Goal: Task Accomplishment & Management: Complete application form

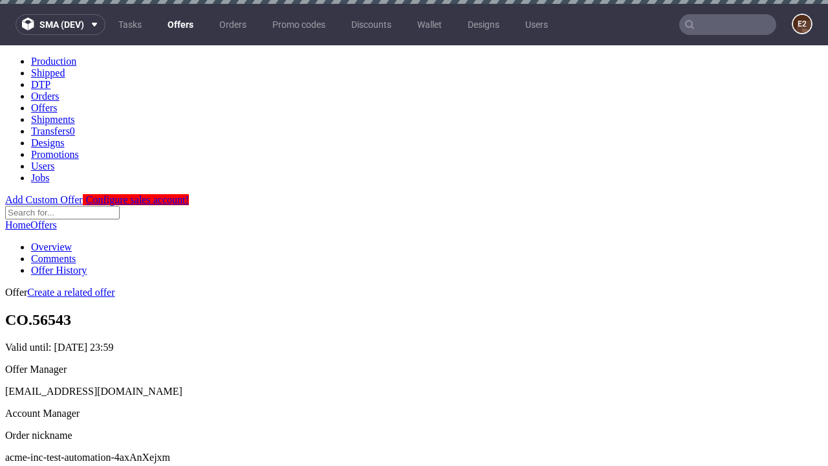
scroll to position [128, 0]
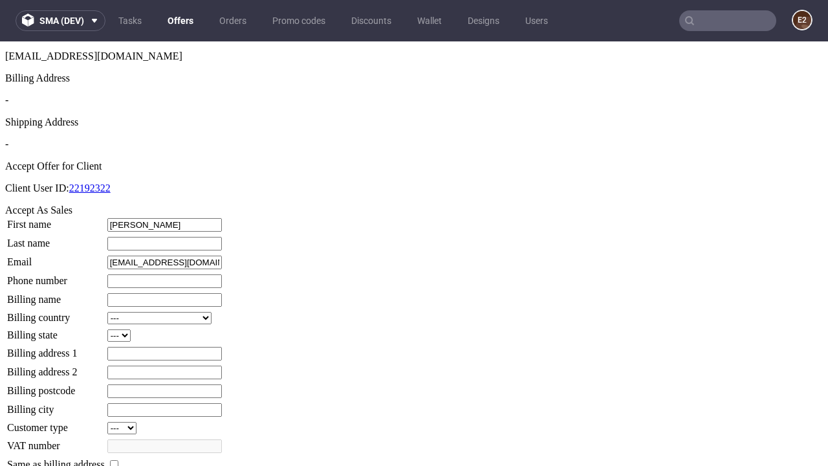
type input "Josephine"
type input "Ledner"
type input "1509813888"
type input "Lula.Tromp"
select select "13"
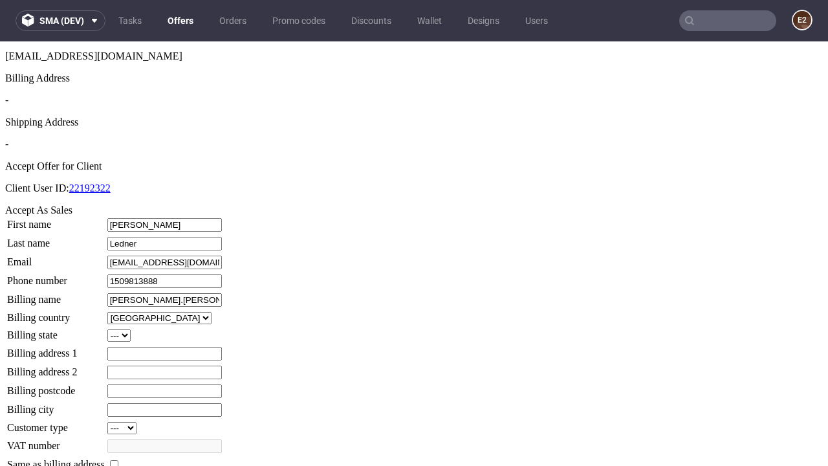
select select "132"
type input "Lula.Tromp"
type input "604 Keebler Fold"
type input "ZR1 7JA"
type input "Stehr-le-Fahey"
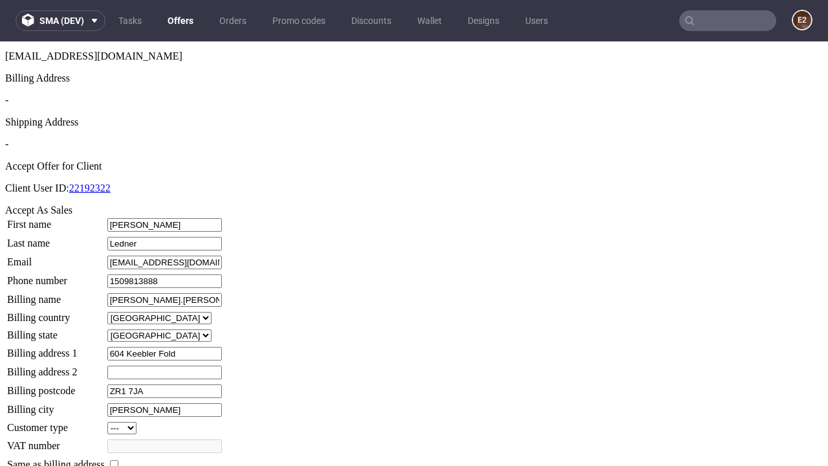
click at [118, 460] on input "checkbox" at bounding box center [114, 464] width 8 height 8
checkbox input "true"
type input "Lula.Tromp"
select select "13"
type input "604 Keebler Fold"
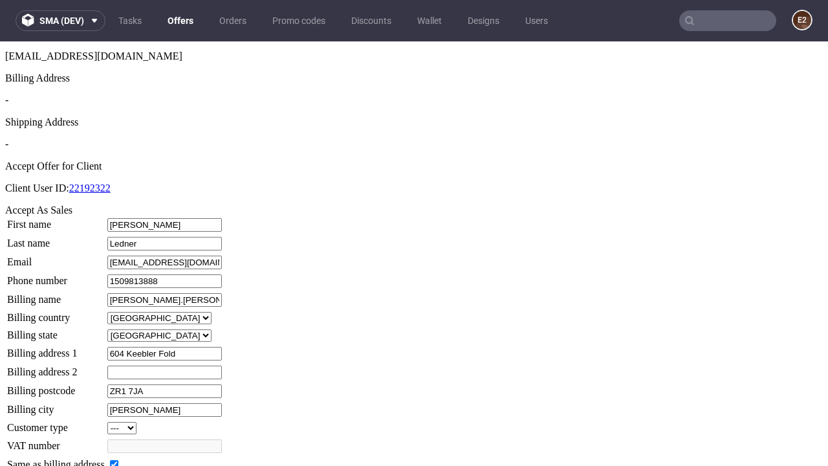
type input "ZR1 7JA"
type input "Stehr-le-Fahey"
select select "132"
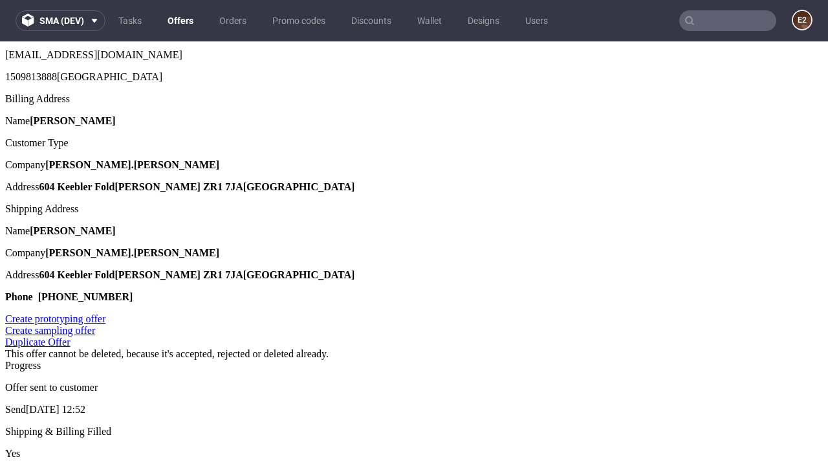
scroll to position [0, 0]
